Goal: Task Accomplishment & Management: Use online tool/utility

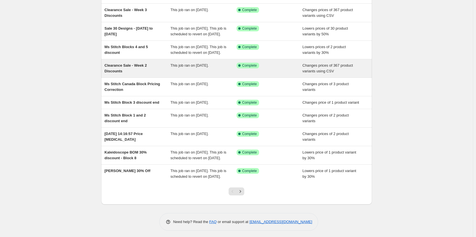
scroll to position [57, 0]
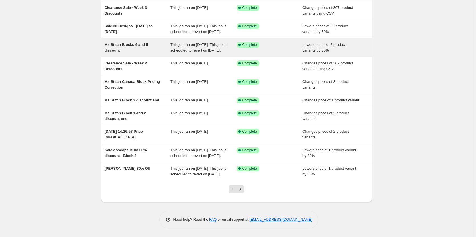
click at [343, 48] on div "Lowers prices of 2 product variants by 30%" at bounding box center [335, 47] width 66 height 11
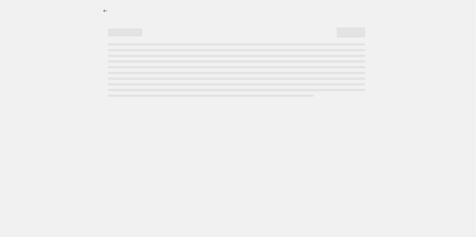
select select "percentage"
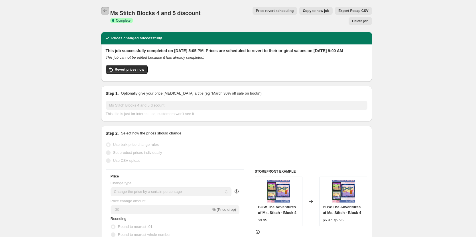
click at [104, 10] on icon "Price change jobs" at bounding box center [105, 11] width 6 height 6
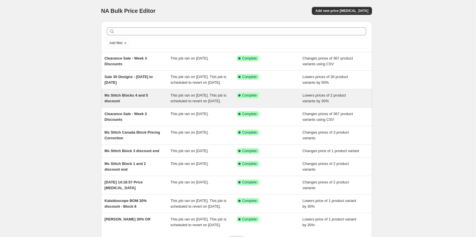
click at [137, 100] on span "Ms Stitch Blocks 4 and 5 discount" at bounding box center [126, 98] width 43 height 10
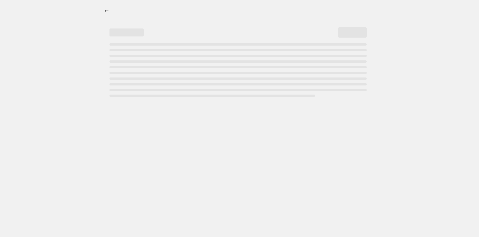
select select "percentage"
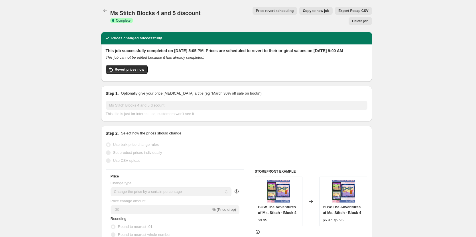
click at [303, 13] on span "Copy to new job" at bounding box center [316, 11] width 27 height 5
select select "percentage"
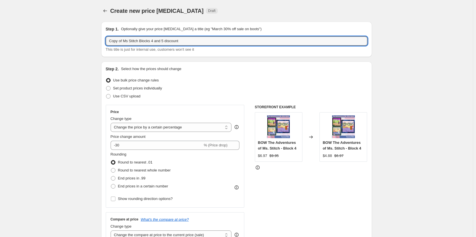
drag, startPoint x: 124, startPoint y: 41, endPoint x: 76, endPoint y: 42, distance: 47.6
drag, startPoint x: 138, startPoint y: 40, endPoint x: 150, endPoint y: 40, distance: 12.3
click at [150, 40] on input "Ms Stitch Blocks 4 and 5 discount" at bounding box center [237, 40] width 262 height 9
type input "Ms Stitch Blocks 6 discount"
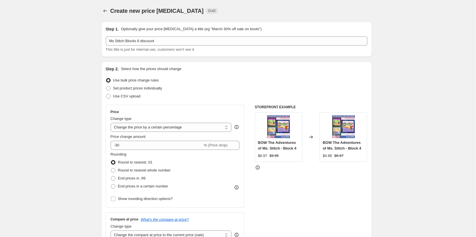
drag, startPoint x: 0, startPoint y: 112, endPoint x: 58, endPoint y: 111, distance: 58.2
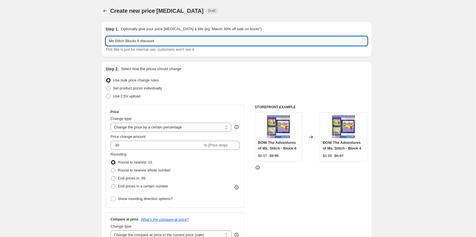
click at [192, 41] on input "Ms Stitch Blocks 6 discount" at bounding box center [237, 40] width 262 height 9
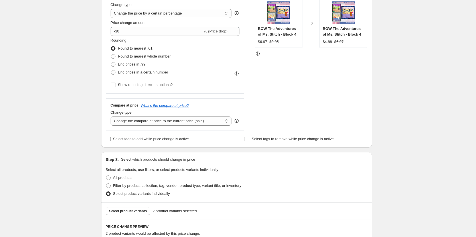
scroll to position [285, 0]
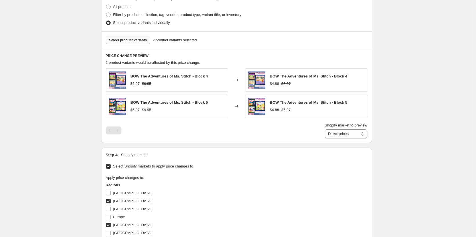
click at [141, 39] on span "Select product variants" at bounding box center [128, 40] width 38 height 5
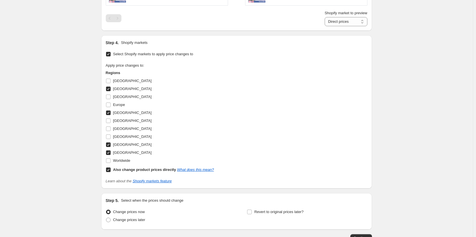
scroll to position [411, 0]
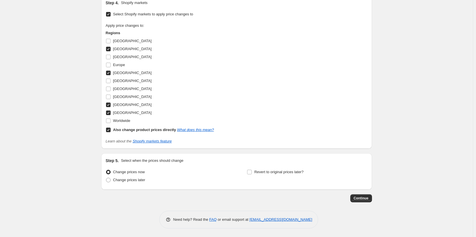
click at [310, 175] on div "Revert to original prices later?" at bounding box center [307, 176] width 120 height 17
click at [298, 172] on span "Revert to original prices later?" at bounding box center [278, 172] width 49 height 4
click at [252, 172] on input "Revert to original prices later?" at bounding box center [249, 172] width 5 height 5
checkbox input "true"
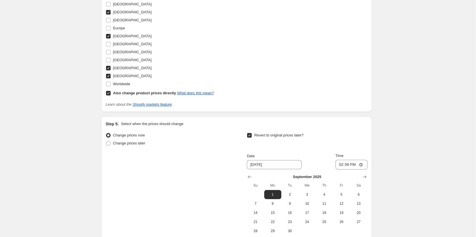
scroll to position [509, 0]
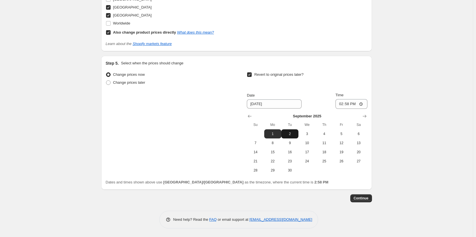
click at [293, 131] on button "2" at bounding box center [289, 133] width 17 height 9
type input "[DATE]"
click at [345, 101] on input "14:58" at bounding box center [352, 104] width 32 height 10
type input "09:00"
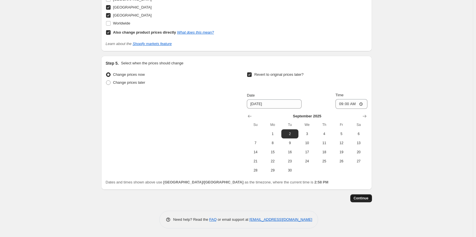
click at [362, 199] on span "Continue" at bounding box center [361, 198] width 15 height 5
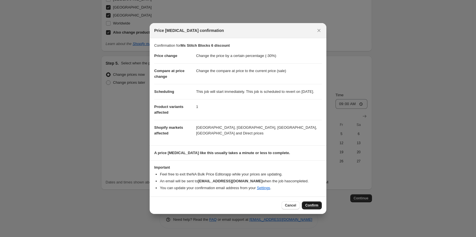
click at [316, 208] on span "Confirm" at bounding box center [311, 205] width 13 height 5
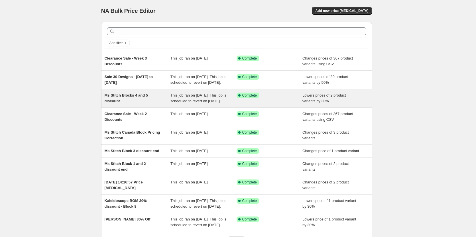
click at [157, 104] on div "Ms Stitch Blocks 4 and 5 discount" at bounding box center [138, 98] width 66 height 11
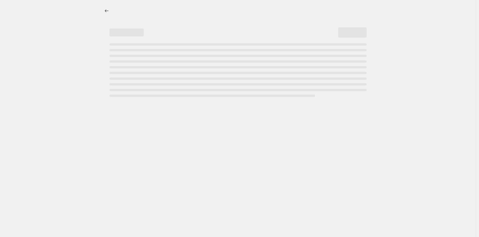
select select "percentage"
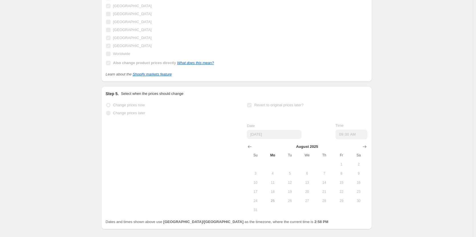
scroll to position [591, 0]
